Goal: Task Accomplishment & Management: Use online tool/utility

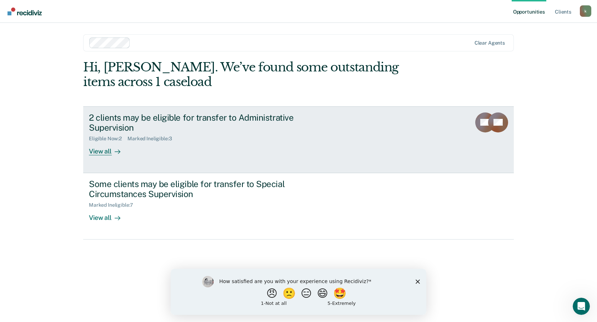
click at [101, 142] on div "View all" at bounding box center [109, 149] width 40 height 14
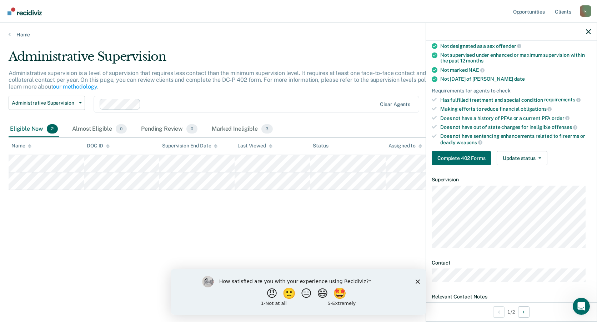
scroll to position [71, 0]
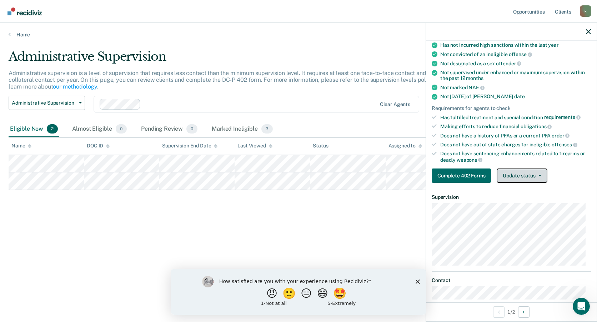
click at [542, 176] on button "Update status" at bounding box center [522, 176] width 50 height 14
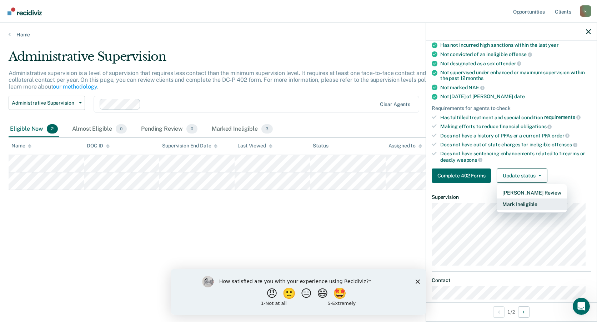
click at [532, 205] on button "Mark Ineligible" at bounding box center [532, 204] width 70 height 11
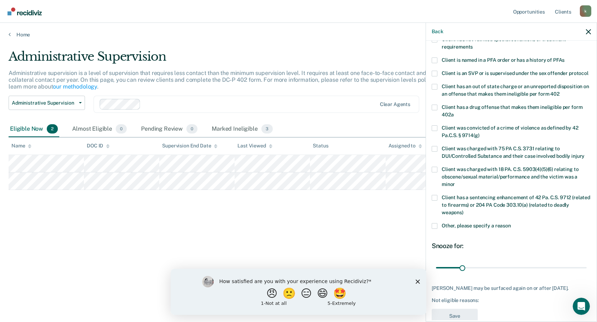
click at [438, 114] on label "Client has a drug offense that makes them ineligible per form 402a" at bounding box center [511, 112] width 159 height 15
click at [454, 112] on input "Client has a drug offense that makes them ineligible per form 402a" at bounding box center [454, 112] width 0 height 0
click at [434, 229] on span at bounding box center [435, 226] width 6 height 6
click at [511, 223] on input "Other, please specify a reason" at bounding box center [511, 223] width 0 height 0
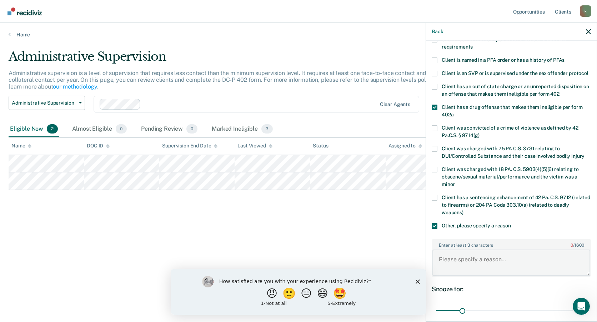
click at [481, 264] on textarea "Enter at least 3 characters 0 / 1600" at bounding box center [512, 263] width 158 height 26
click at [436, 110] on span at bounding box center [435, 108] width 6 height 6
click at [454, 112] on input "Client has a drug offense that makes them ineligible per form 402a" at bounding box center [454, 112] width 0 height 0
click at [570, 275] on textarea "Offender has provided positive urine samples. She hasn't completed treatment an…" at bounding box center [512, 263] width 158 height 26
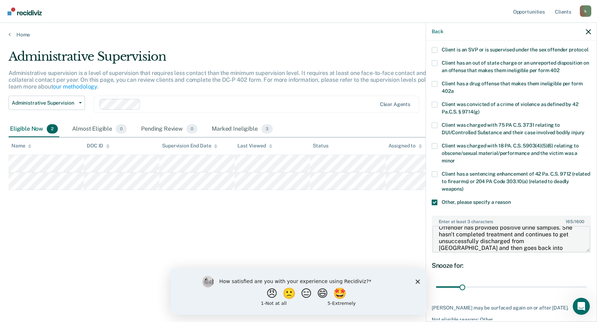
scroll to position [144, 0]
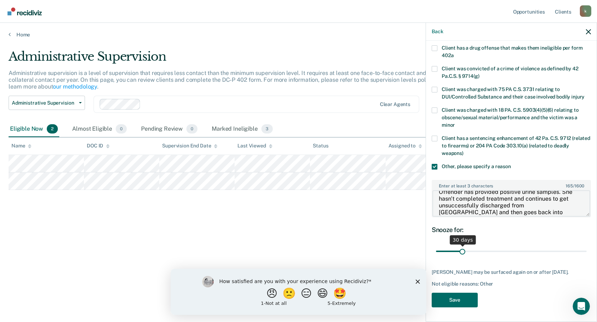
type textarea "Offender has provided positive urine samples. She hasn't completed treatment an…"
drag, startPoint x: 462, startPoint y: 246, endPoint x: 597, endPoint y: 252, distance: 135.5
type input "180"
click at [587, 250] on input "range" at bounding box center [511, 251] width 151 height 13
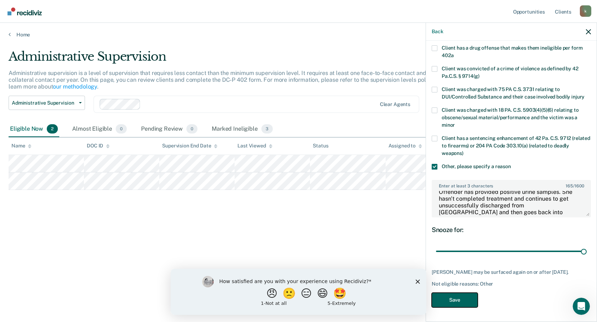
click at [466, 299] on button "Save" at bounding box center [455, 300] width 46 height 15
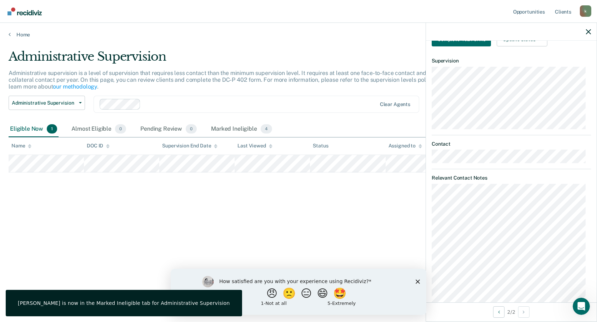
scroll to position [209, 0]
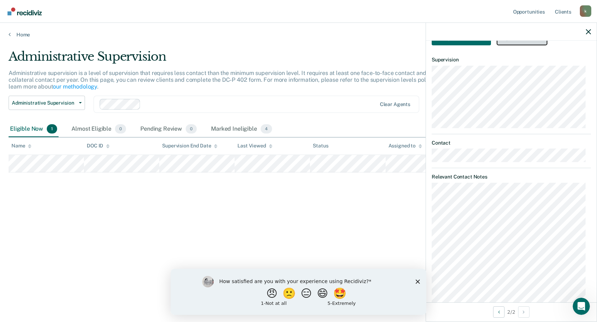
click at [531, 43] on button "Update status" at bounding box center [522, 38] width 50 height 14
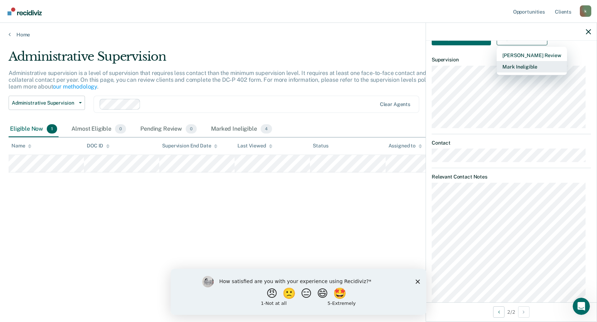
click at [530, 68] on button "Mark Ineligible" at bounding box center [532, 66] width 70 height 11
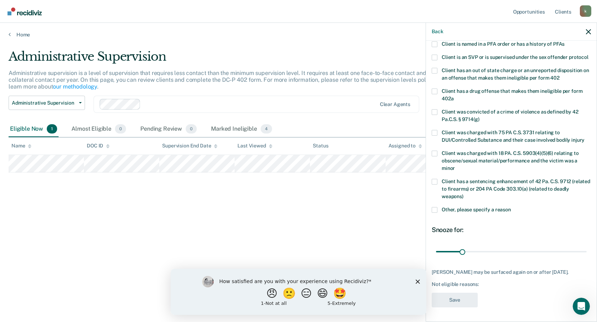
click at [435, 210] on span at bounding box center [435, 210] width 6 height 6
click at [511, 207] on input "Other, please specify a reason" at bounding box center [511, 207] width 0 height 0
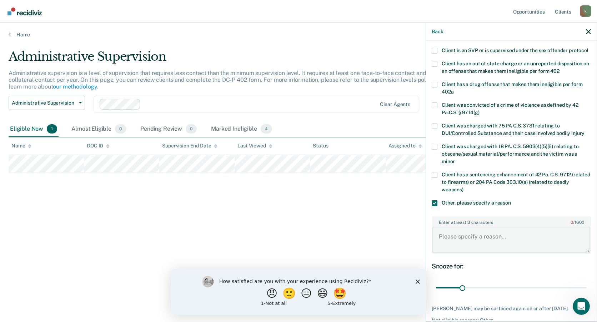
click at [467, 243] on textarea "Enter at least 3 characters 0 / 1600" at bounding box center [512, 240] width 158 height 26
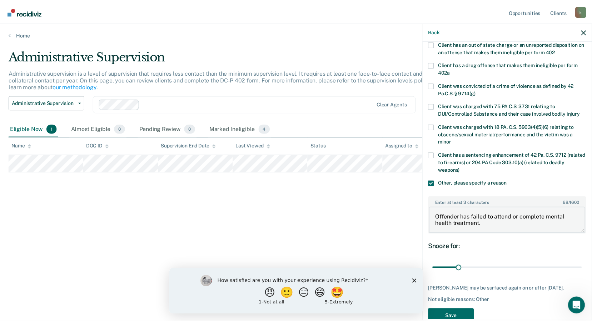
scroll to position [138, 0]
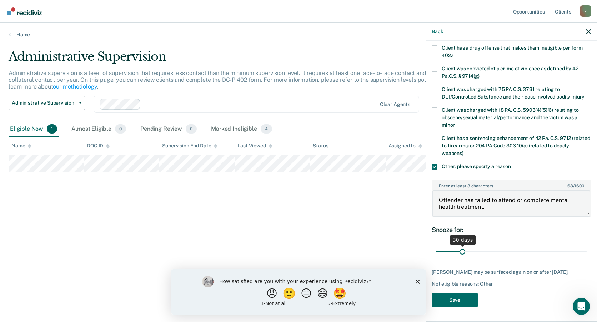
type textarea "Offender has failed to attend or complete mental health treatment."
drag, startPoint x: 460, startPoint y: 253, endPoint x: 598, endPoint y: 253, distance: 138.3
type input "180"
click at [587, 253] on input "range" at bounding box center [511, 251] width 151 height 13
click at [460, 299] on button "Save" at bounding box center [455, 300] width 46 height 15
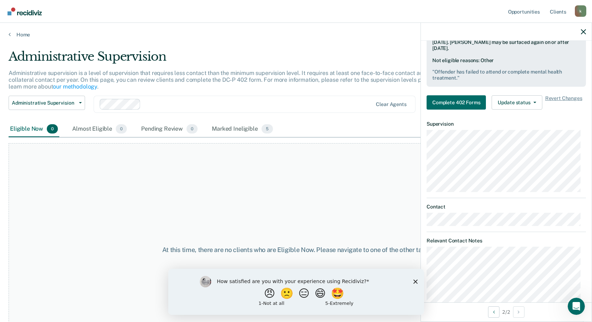
scroll to position [245, 0]
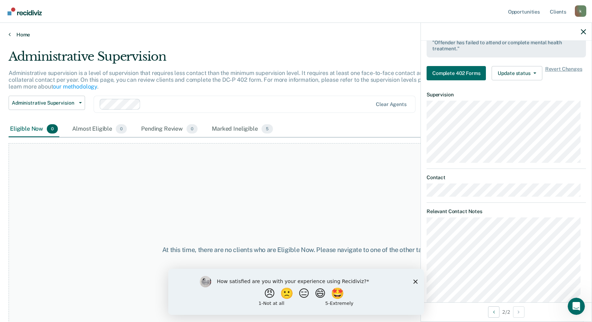
click at [18, 36] on link "Home" at bounding box center [296, 34] width 575 height 6
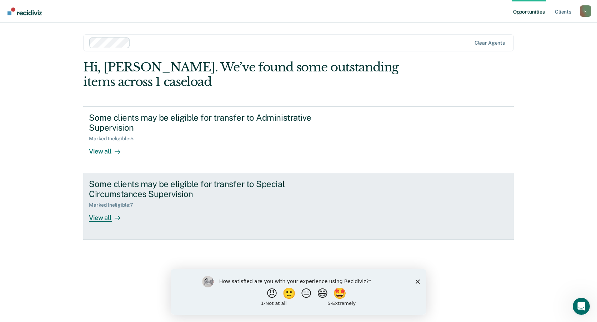
click at [102, 216] on div "View all" at bounding box center [109, 215] width 40 height 14
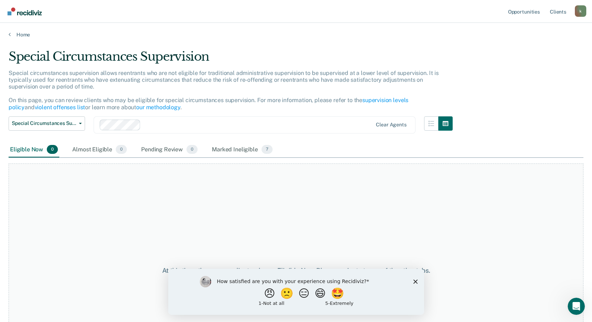
click at [88, 126] on div "Special Circumstances Supervision Administrative Supervision Special Circumstan…" at bounding box center [231, 129] width 444 height 26
click at [82, 127] on button "Special Circumstances Supervision" at bounding box center [47, 123] width 76 height 14
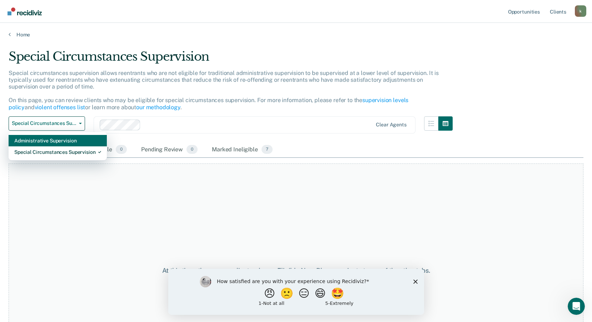
click at [79, 141] on div "Administrative Supervision" at bounding box center [57, 140] width 87 height 11
